Goal: Check status: Check status

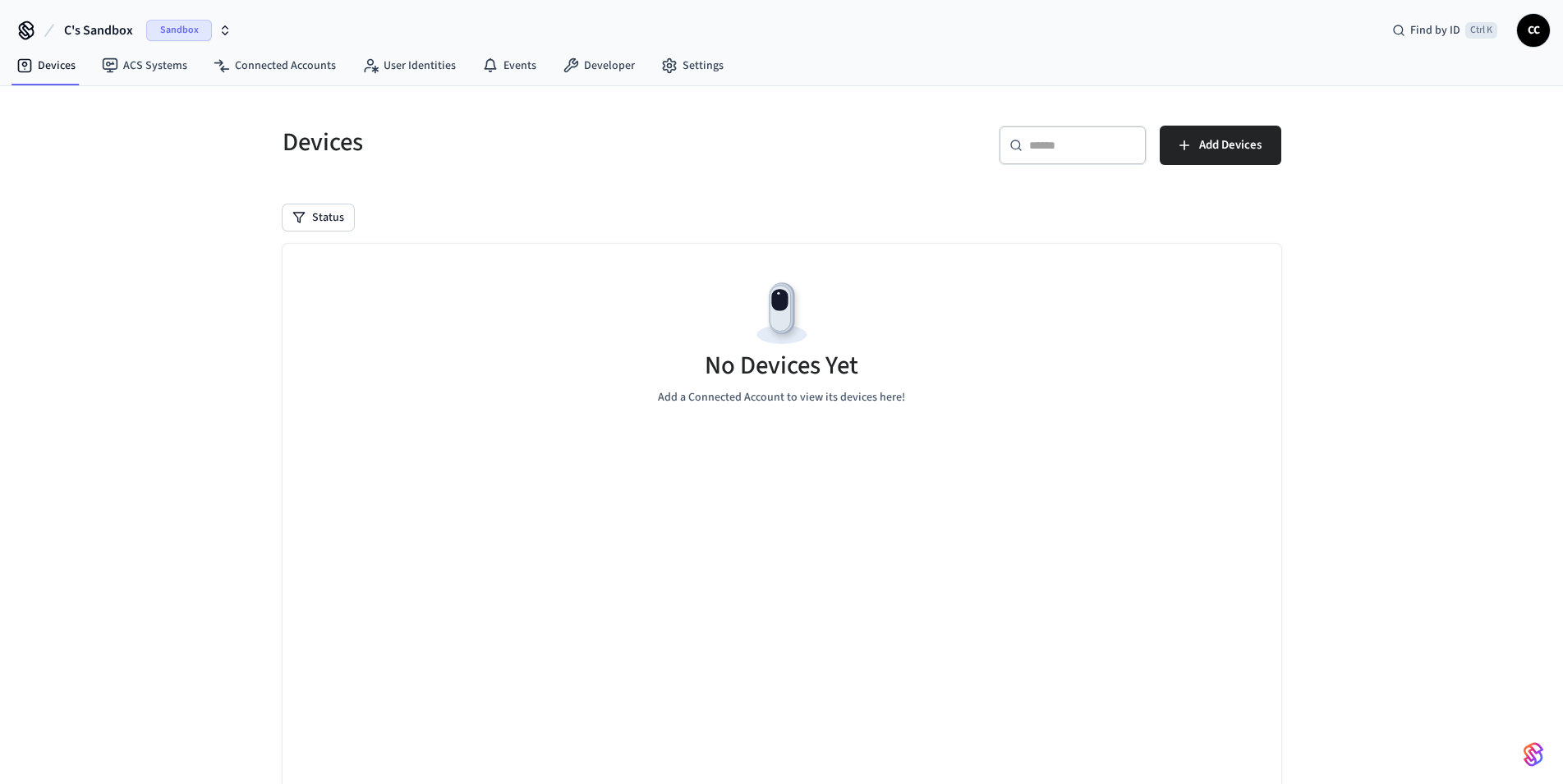
click at [706, 180] on div "Devices ​ ​ Add Devices Status No Devices Yet Add a Connected Account to view i…" at bounding box center [782, 472] width 1025 height 731
click at [714, 156] on h5 "Devices" at bounding box center [527, 143] width 490 height 33
click at [510, 61] on link "Events" at bounding box center [510, 66] width 81 height 30
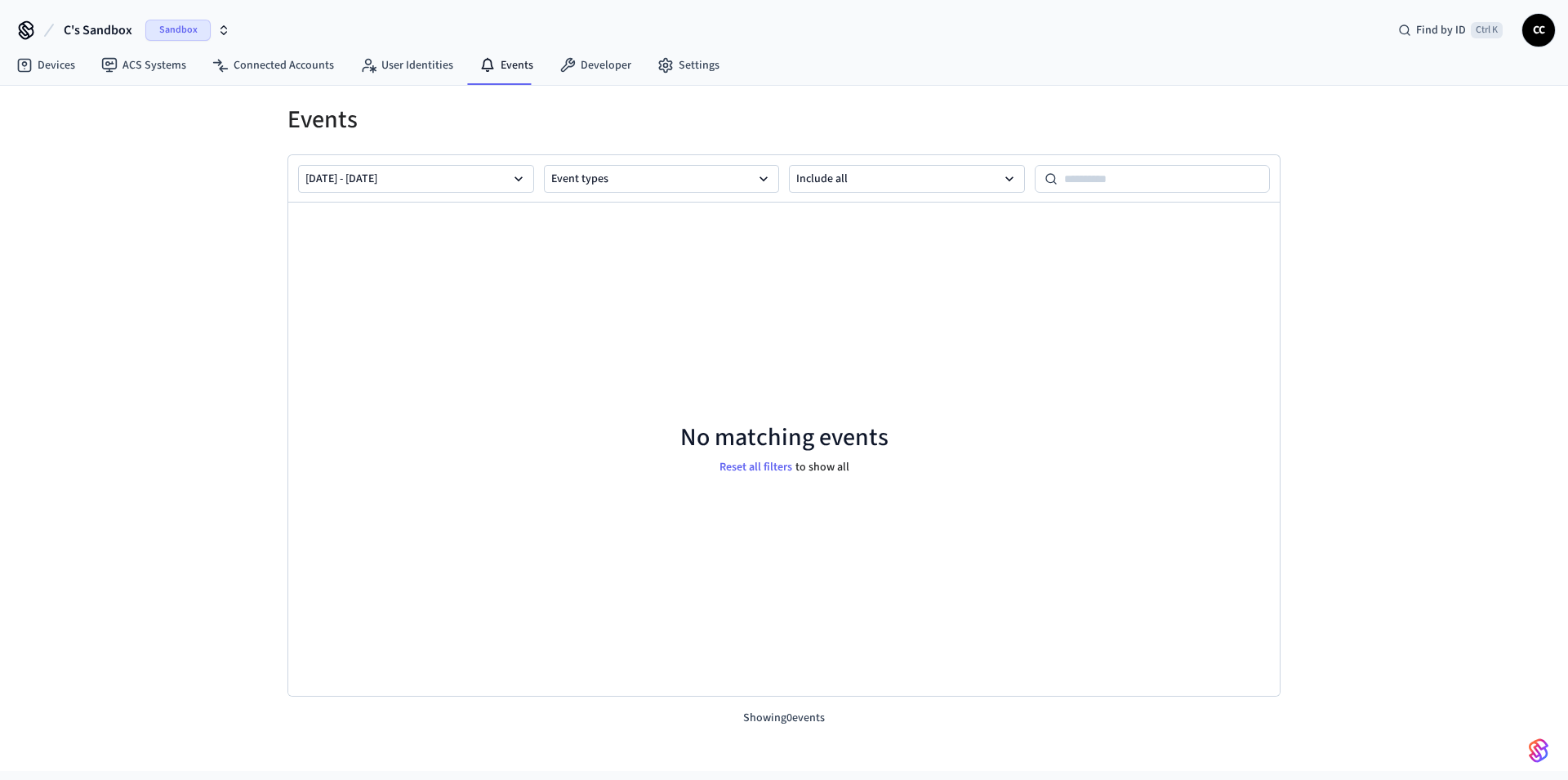
click at [566, 121] on h1 "Events" at bounding box center [783, 121] width 993 height 29
click at [174, 27] on span "Sandbox" at bounding box center [177, 30] width 66 height 22
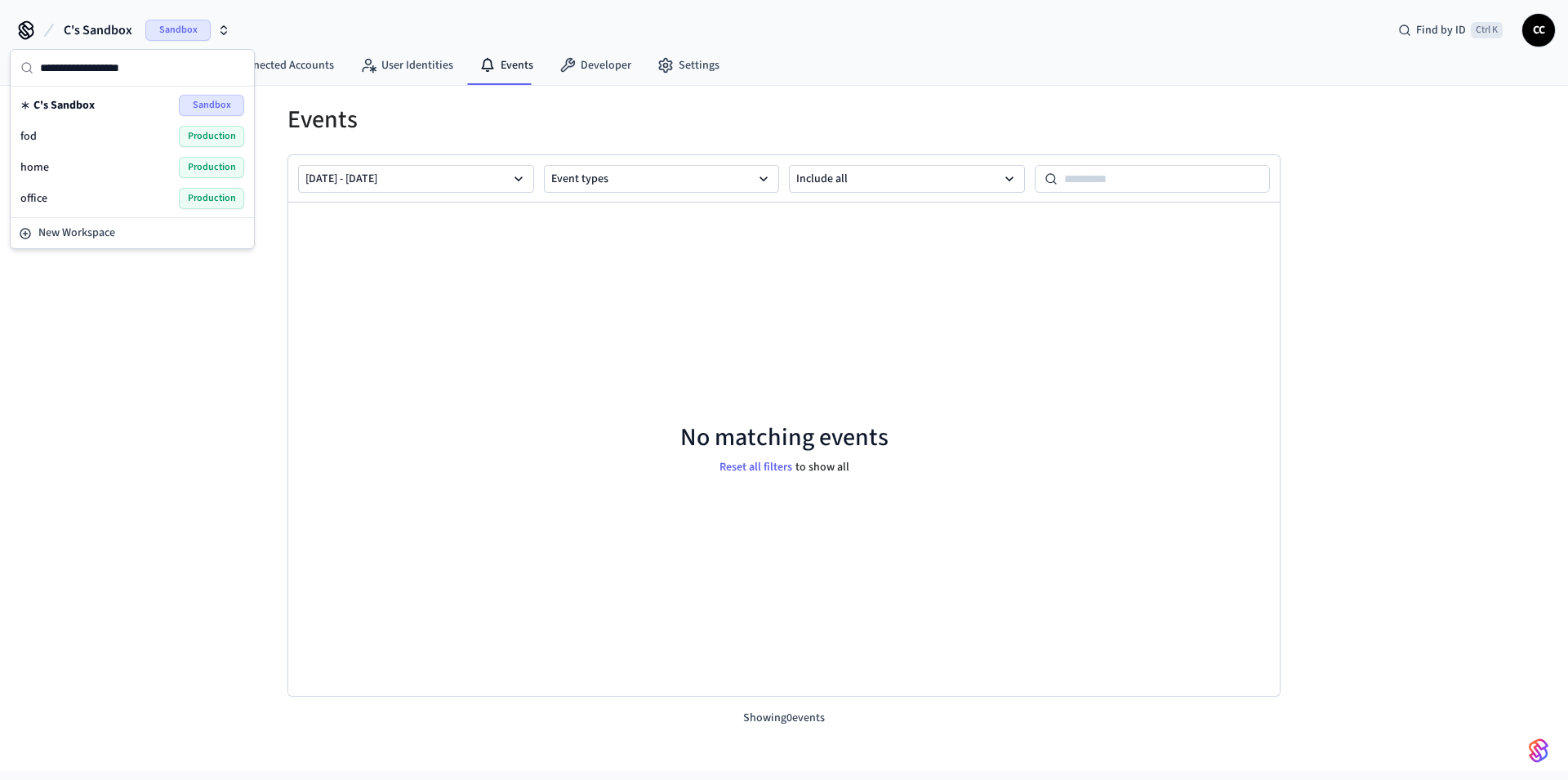
click at [209, 199] on span "Production" at bounding box center [212, 199] width 66 height 22
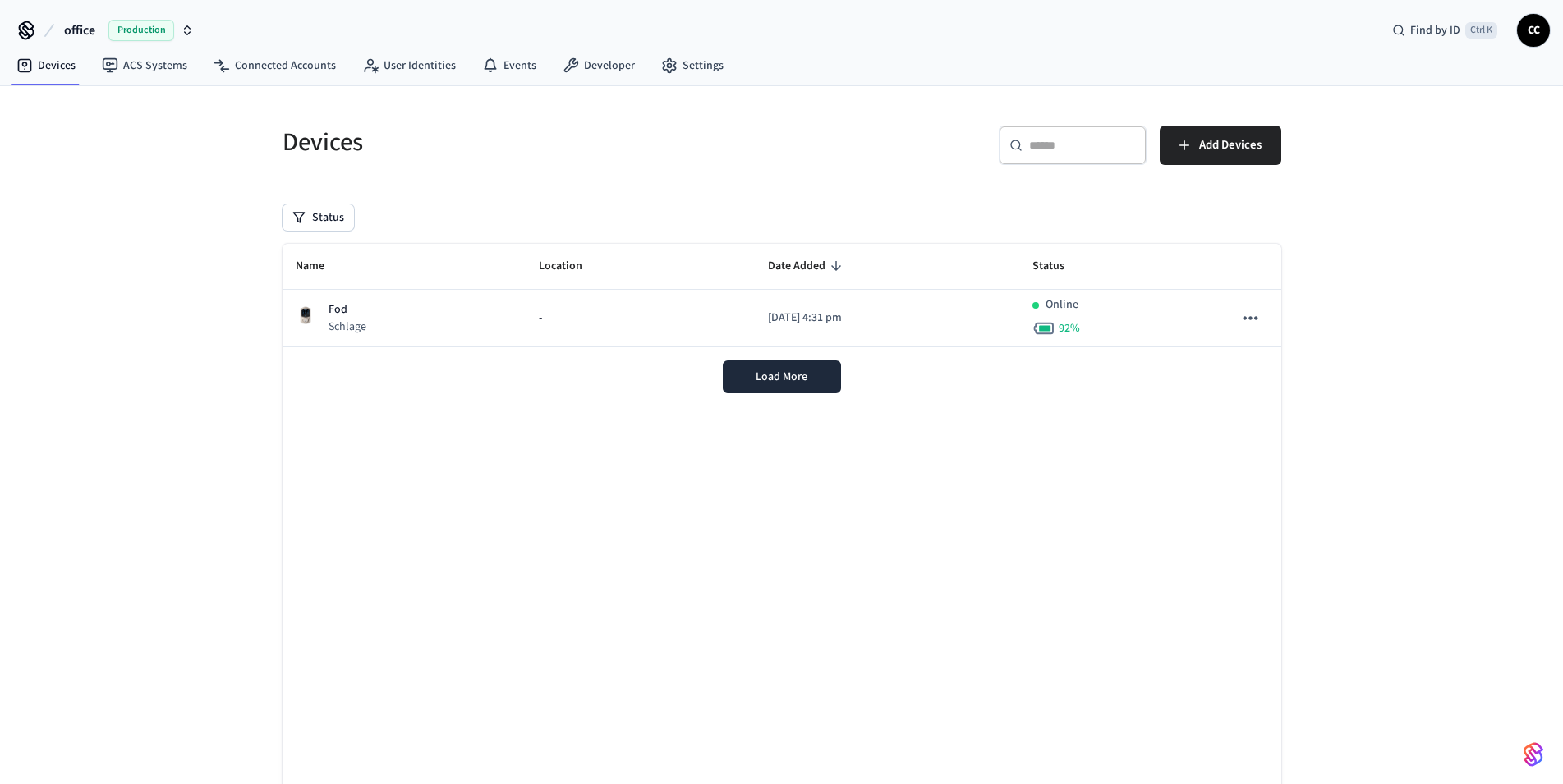
click at [596, 170] on div "Devices" at bounding box center [517, 142] width 510 height 72
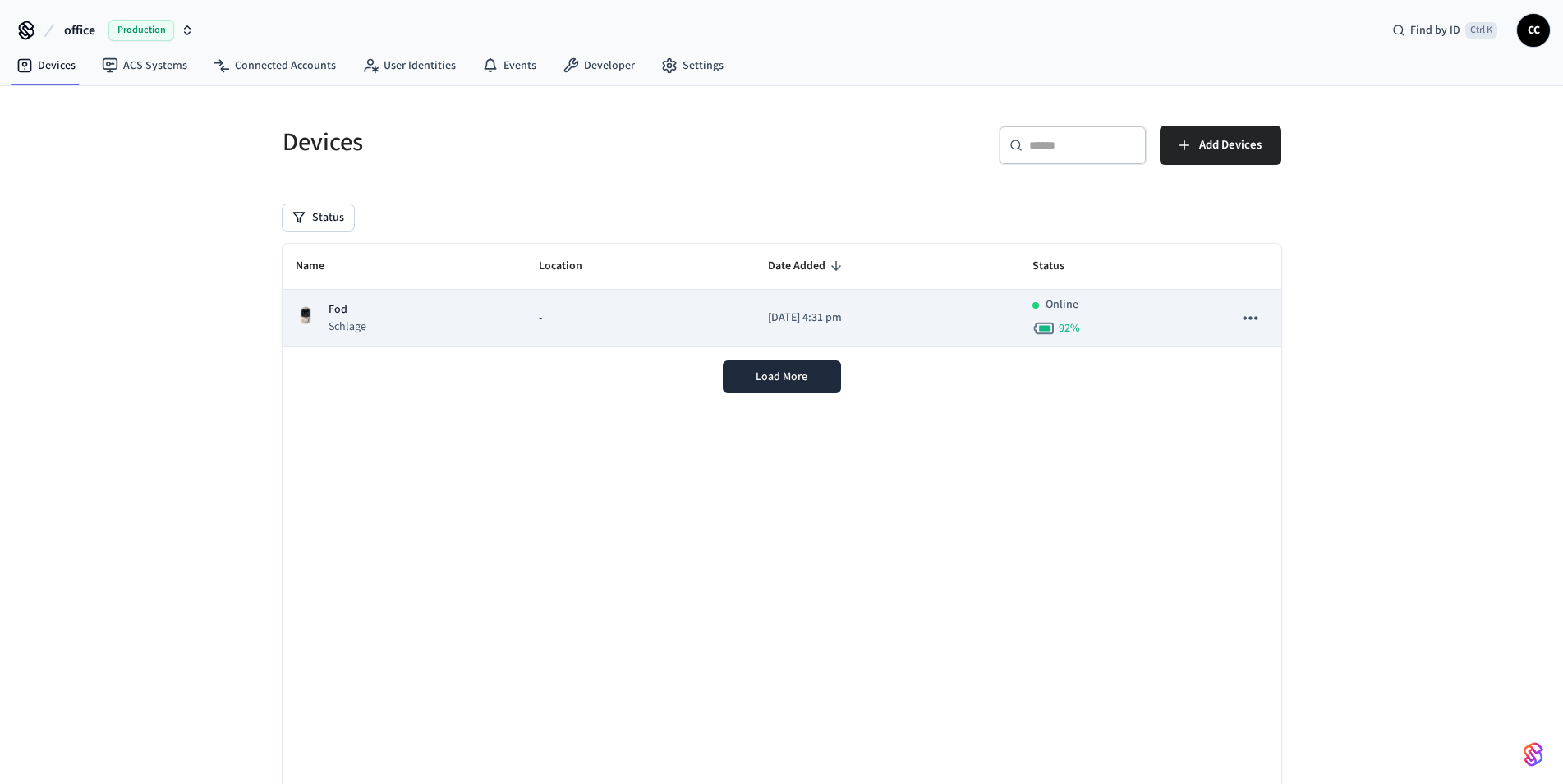
click at [978, 317] on p "[DATE] 4:31 pm" at bounding box center [887, 318] width 238 height 18
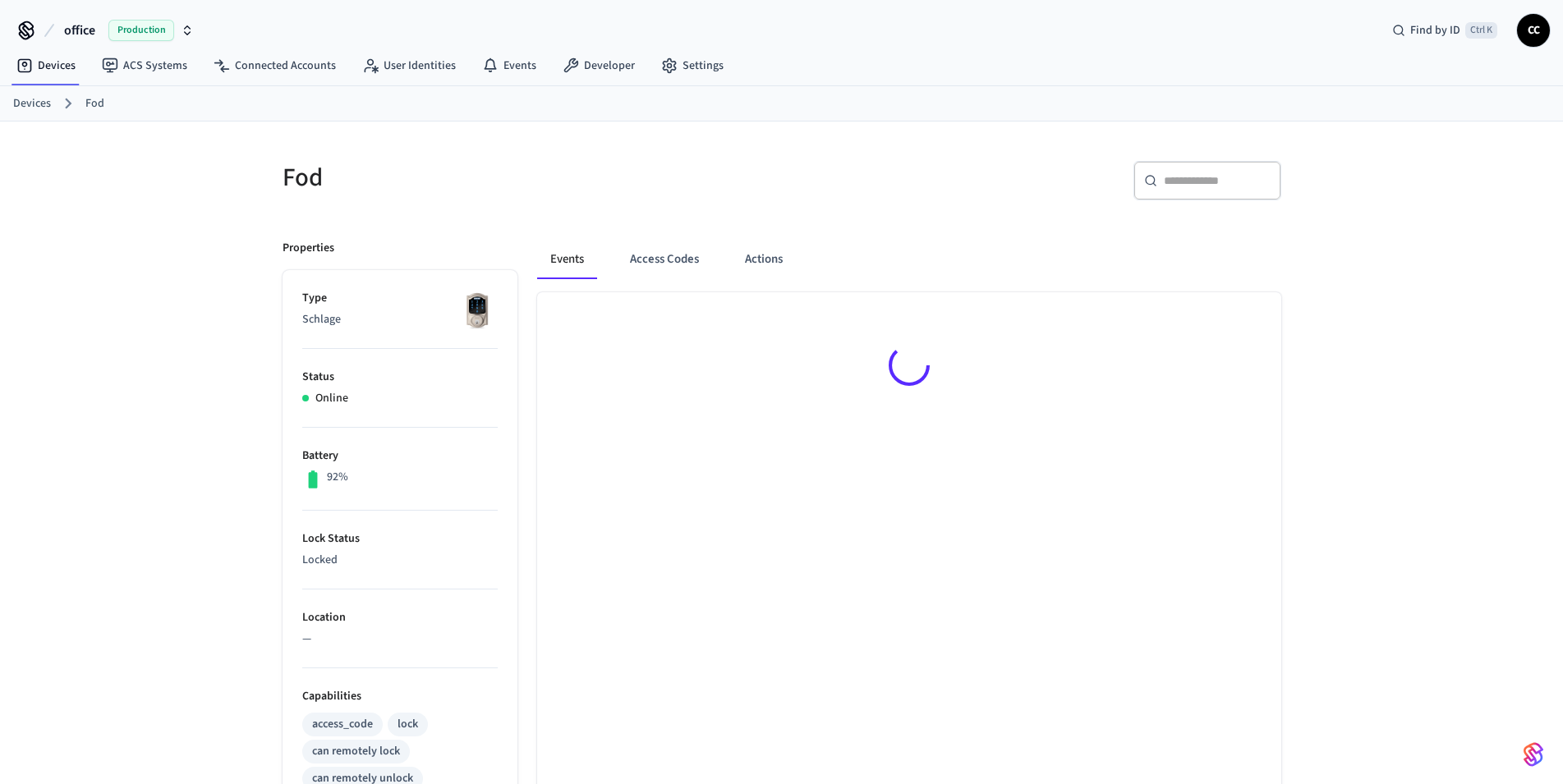
click at [668, 180] on h5 "Fod" at bounding box center [527, 177] width 490 height 33
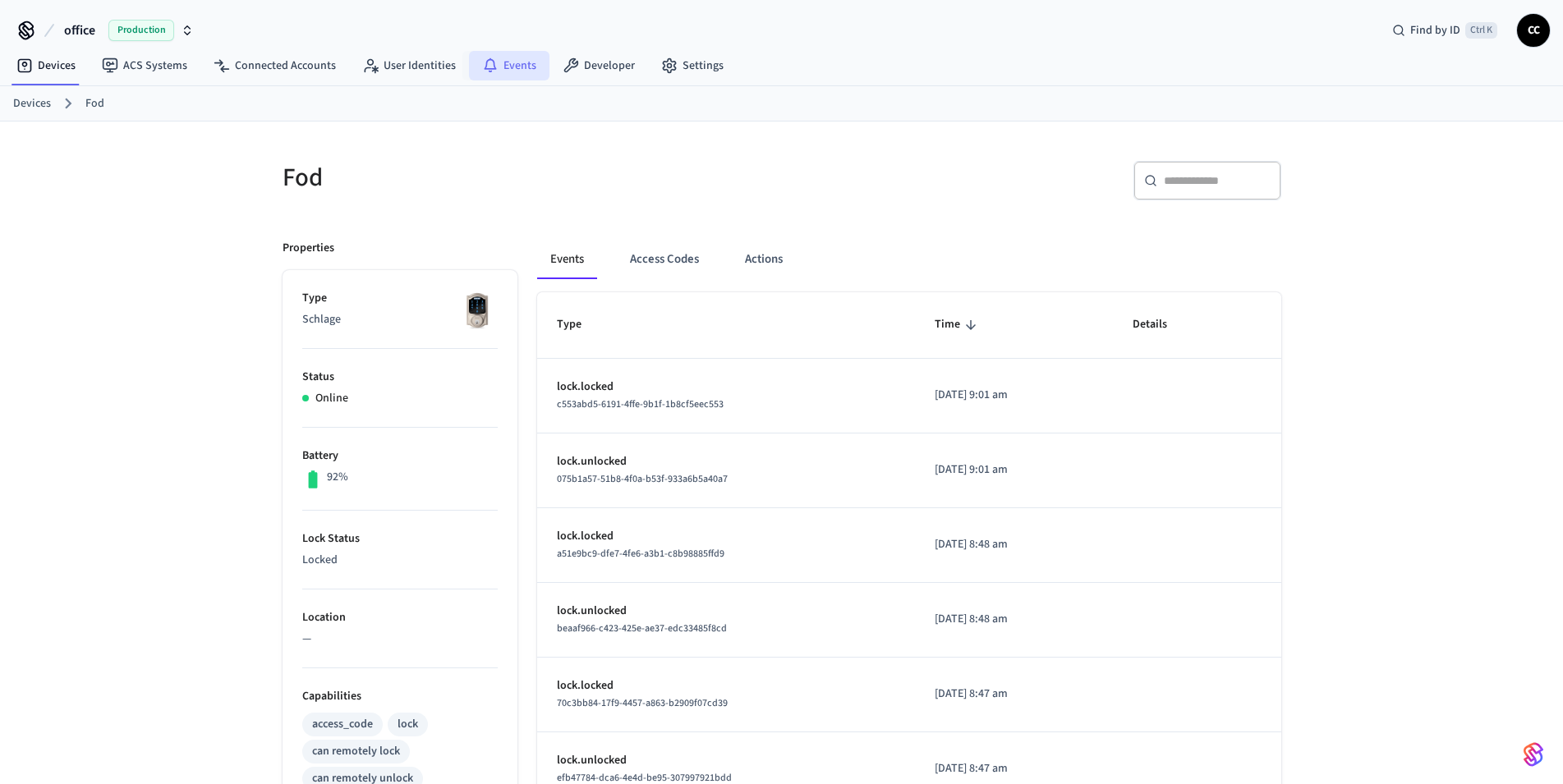
click at [510, 67] on link "Events" at bounding box center [510, 66] width 81 height 30
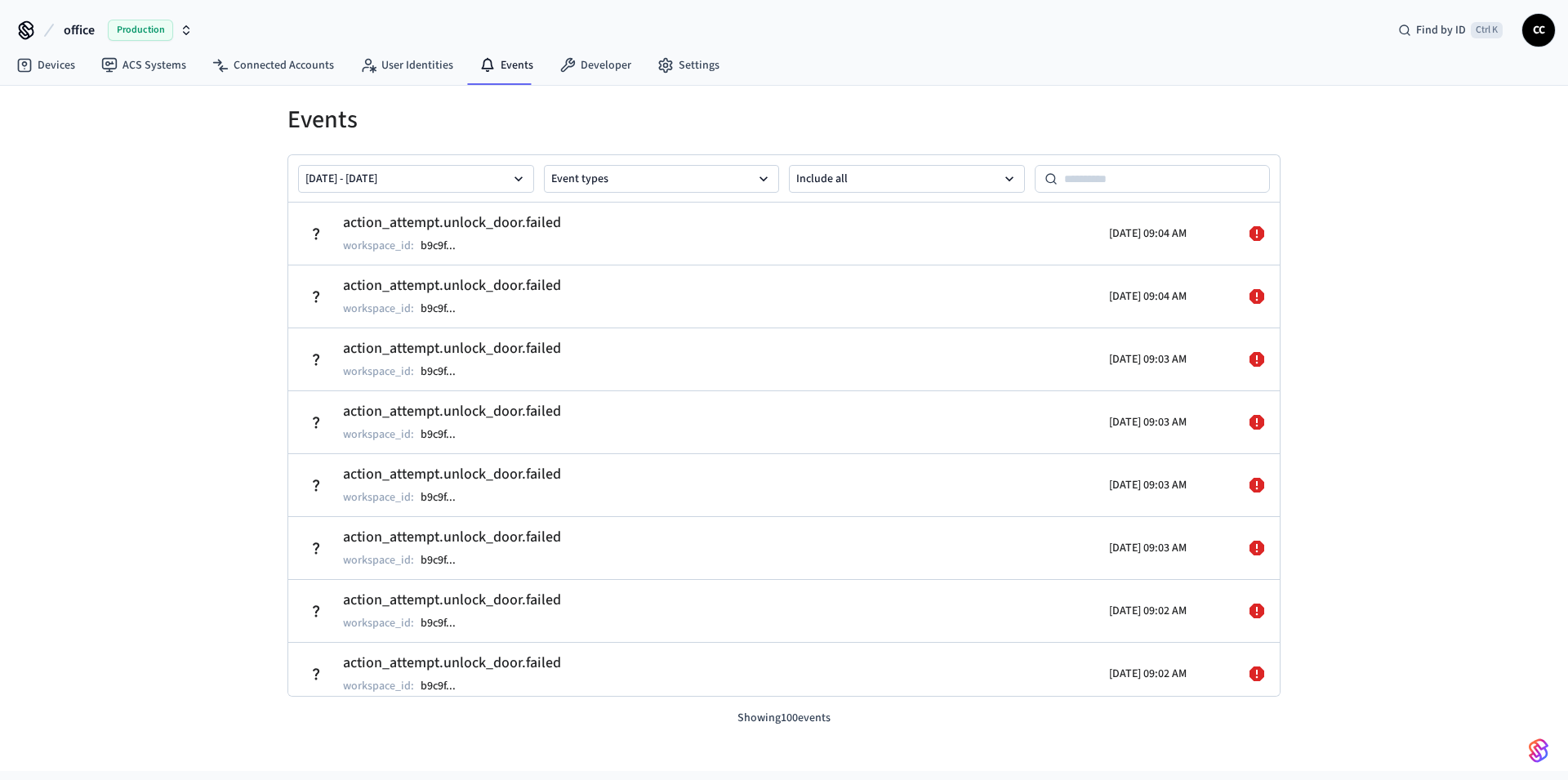
click at [679, 112] on h1 "Events" at bounding box center [783, 121] width 993 height 29
